Goal: Information Seeking & Learning: Check status

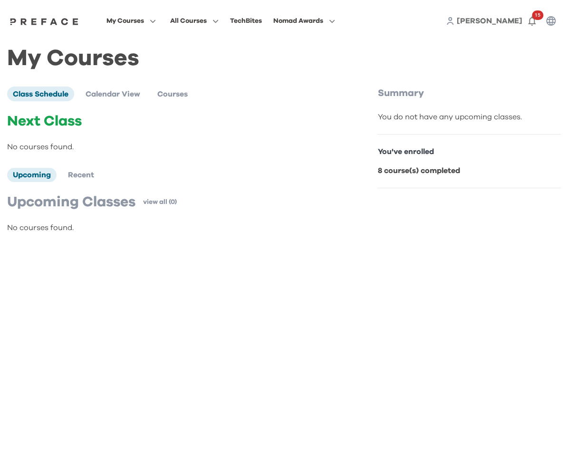
click at [130, 25] on span "My Courses" at bounding box center [126, 20] width 38 height 11
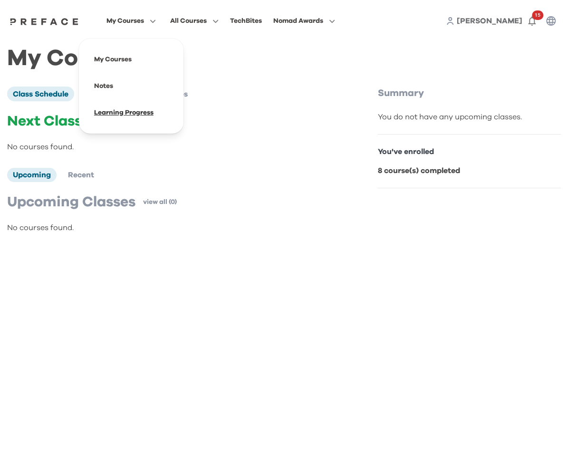
click at [111, 116] on span at bounding box center [131, 112] width 89 height 27
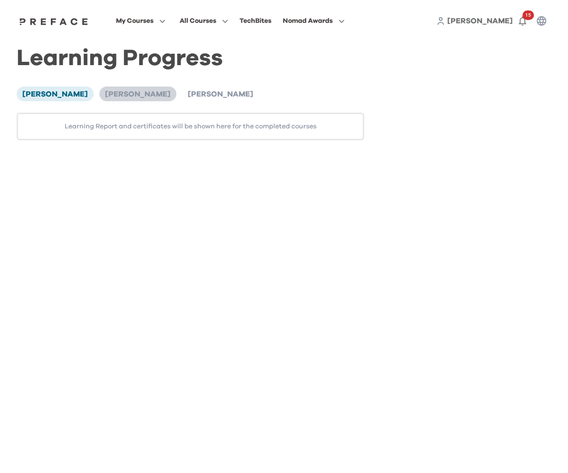
click at [105, 96] on span "Elijah Lu" at bounding box center [138, 94] width 66 height 8
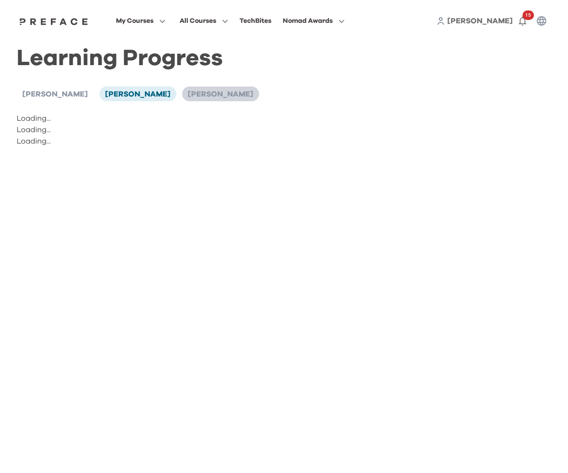
click at [182, 98] on li "Elijah Lu" at bounding box center [220, 94] width 77 height 14
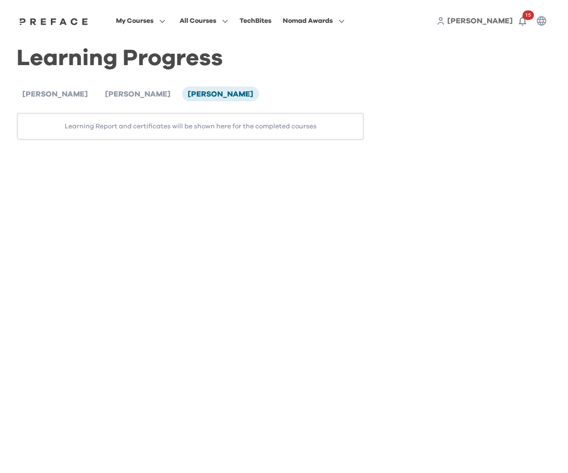
click at [144, 25] on span "My Courses" at bounding box center [135, 20] width 38 height 11
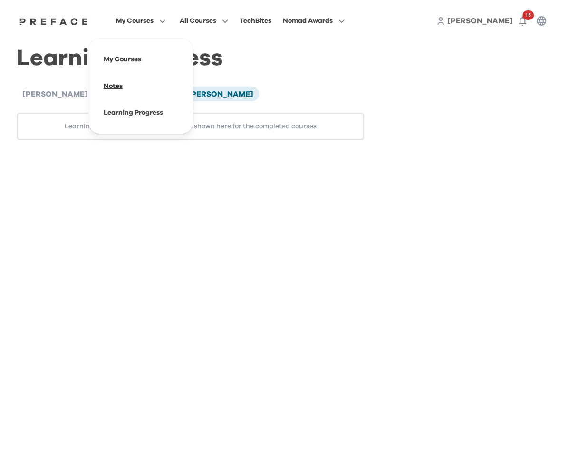
click at [126, 83] on span at bounding box center [140, 86] width 89 height 27
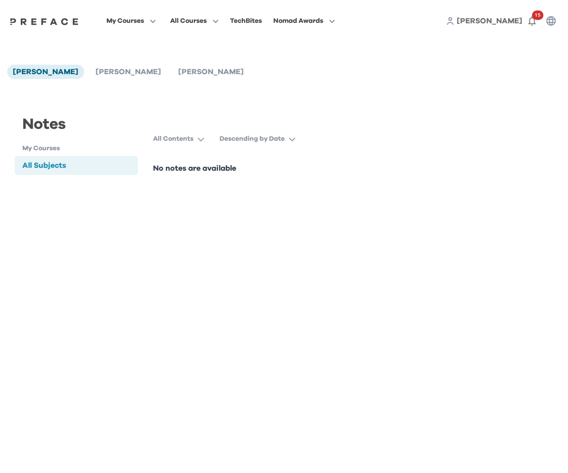
click at [124, 23] on span "My Courses" at bounding box center [126, 20] width 38 height 11
click at [135, 114] on span at bounding box center [131, 112] width 89 height 27
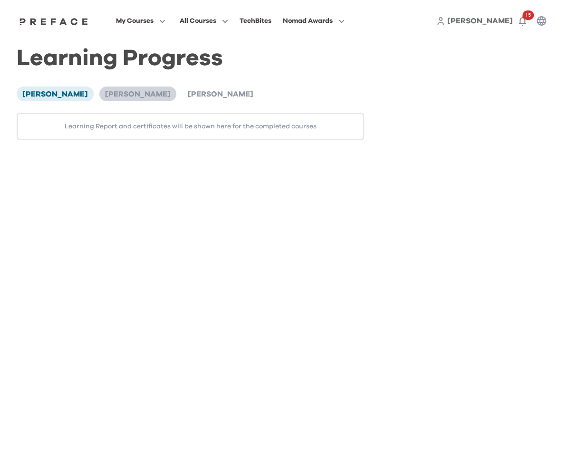
click at [105, 95] on span "Elijah Lu" at bounding box center [138, 94] width 66 height 8
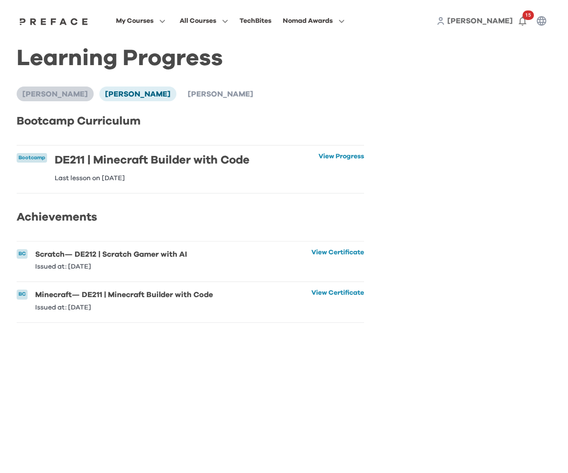
click at [27, 98] on span "Lillian Lu" at bounding box center [55, 94] width 66 height 8
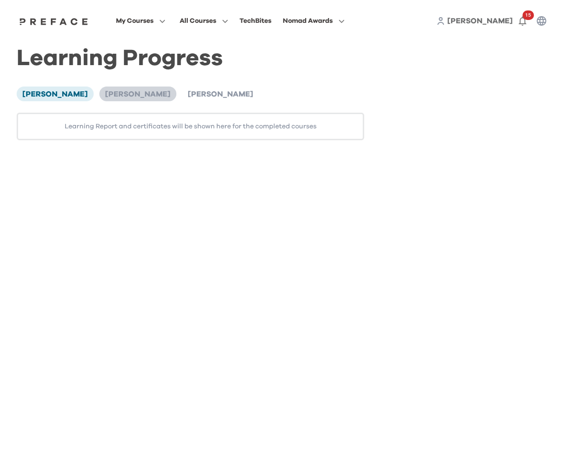
click at [105, 92] on span "Elijah Lu" at bounding box center [138, 94] width 66 height 8
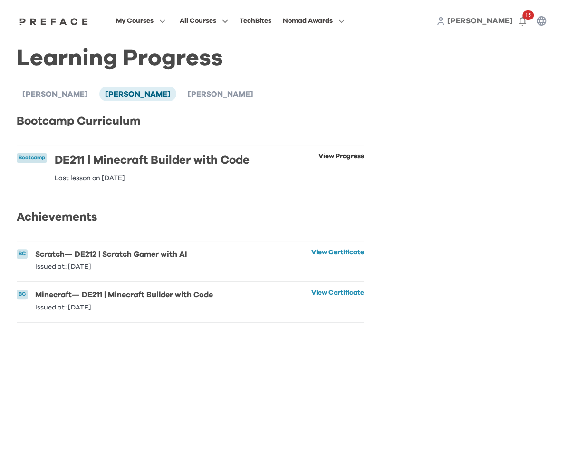
click at [342, 154] on link "View Progress" at bounding box center [342, 167] width 46 height 29
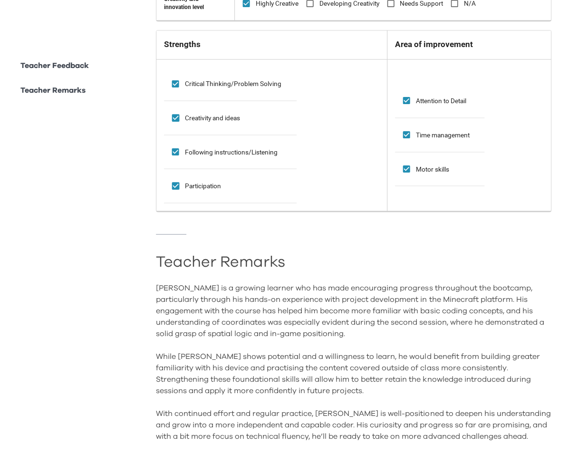
scroll to position [785, 0]
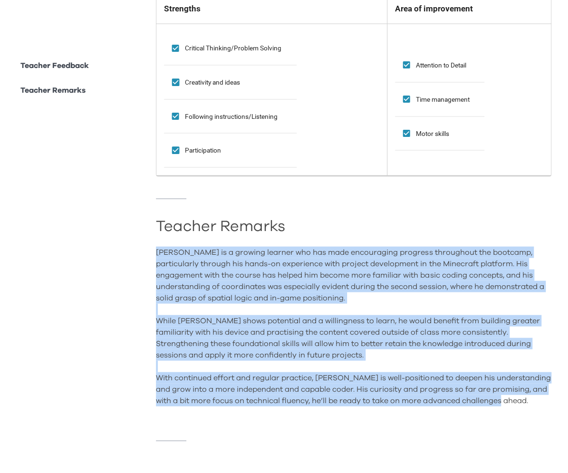
drag, startPoint x: 524, startPoint y: 398, endPoint x: 519, endPoint y: 223, distance: 175.1
click at [519, 223] on div "Teacher Remarks Elijah is a growing learner who has made encouraging progress t…" at bounding box center [354, 320] width 396 height 196
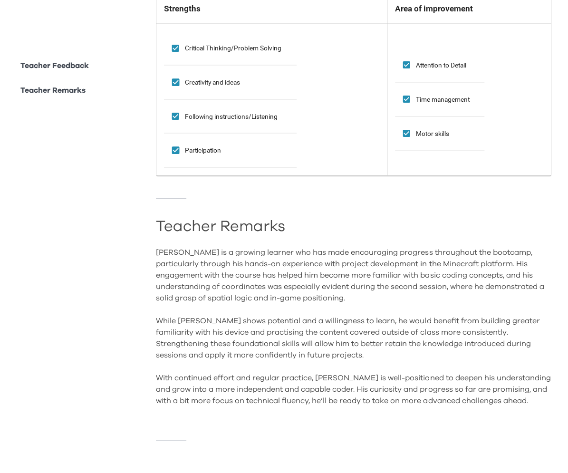
click at [456, 251] on div "Elijah is a growing learner who has made encouraging progress throughout the bo…" at bounding box center [354, 331] width 396 height 171
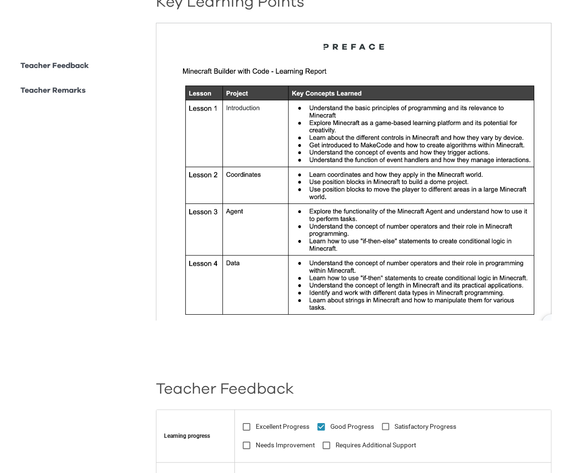
scroll to position [316, 0]
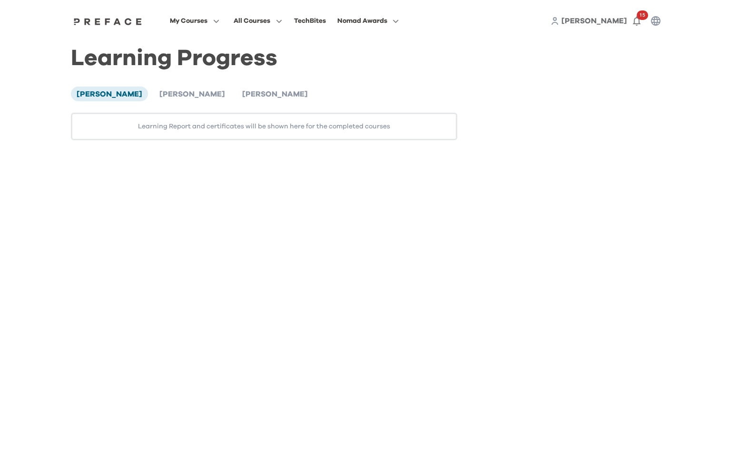
click at [608, 28] on div "Lillian 15" at bounding box center [607, 20] width 115 height 19
click at [608, 23] on span "[PERSON_NAME]" at bounding box center [594, 21] width 66 height 8
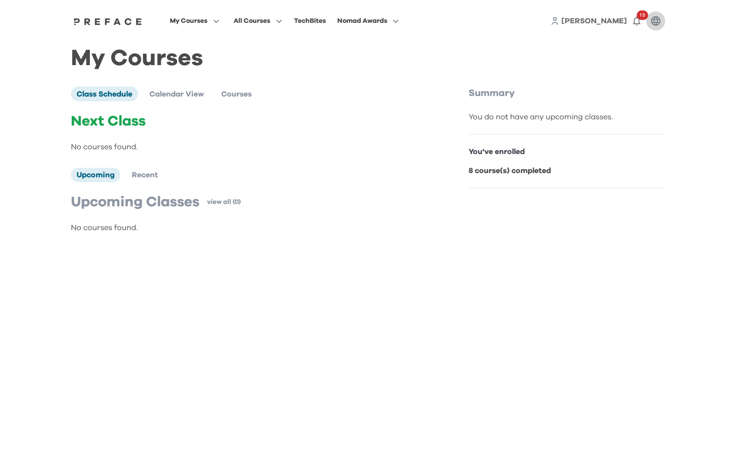
click at [660, 23] on icon "button" at bounding box center [655, 20] width 11 height 11
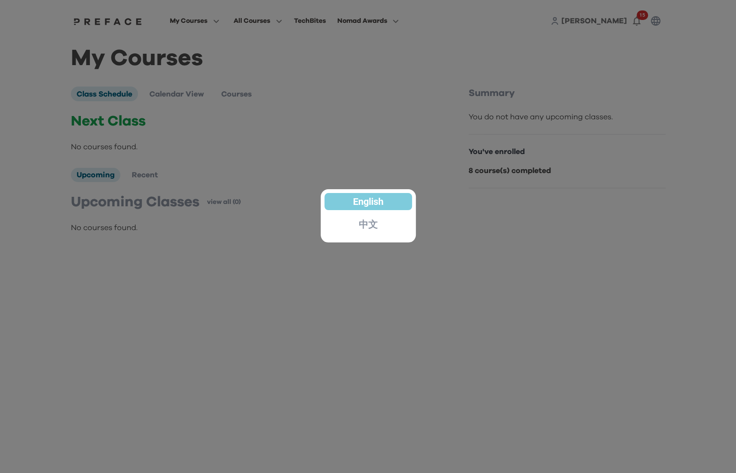
click at [518, 41] on div at bounding box center [368, 236] width 736 height 473
